Goal: Check status: Check status

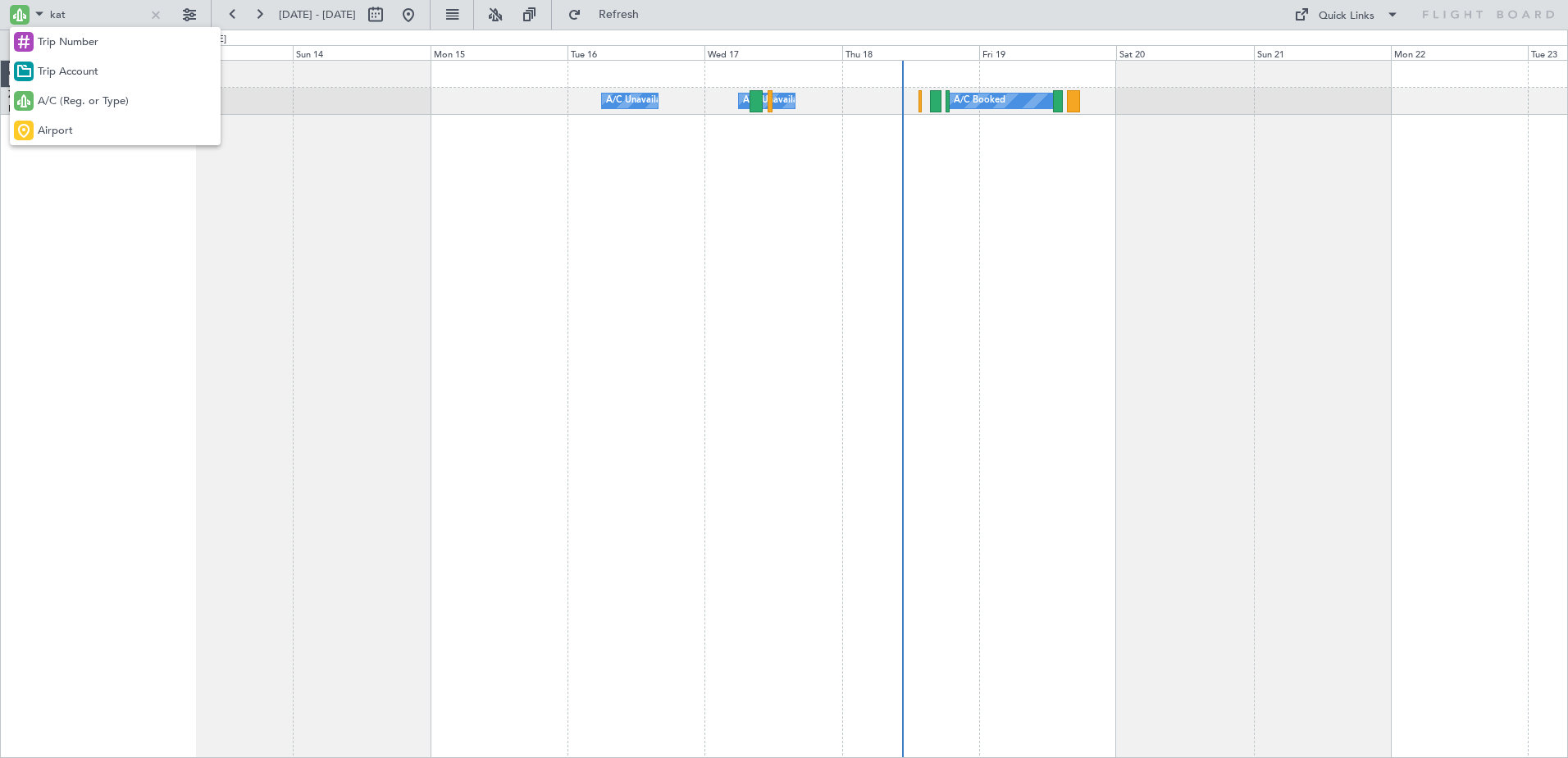
click at [66, 128] on span "Airport" at bounding box center [56, 131] width 35 height 17
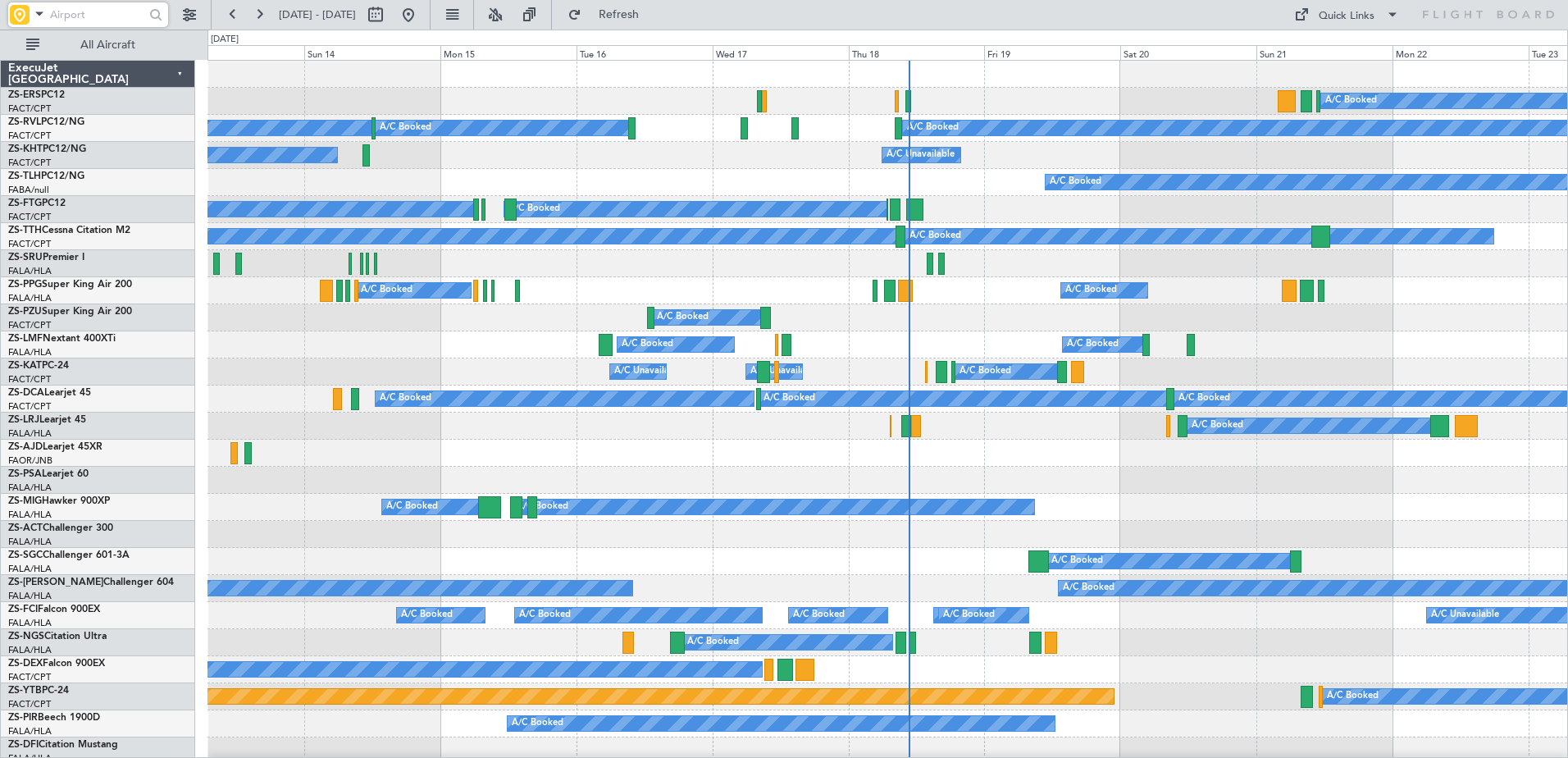
click at [72, 21] on input "text" at bounding box center [97, 15] width 94 height 24
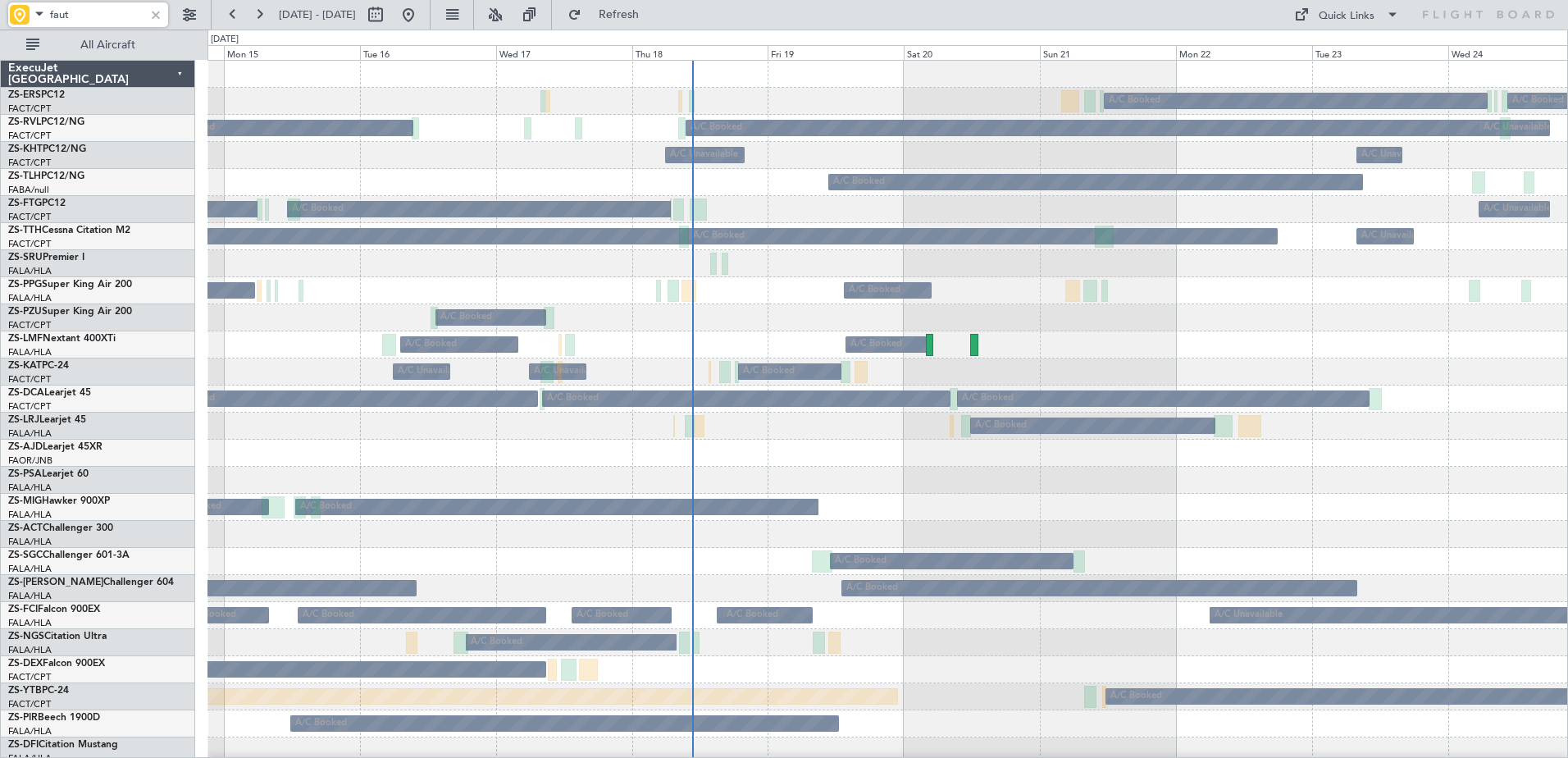
type input "faut"
click at [31, 8] on span at bounding box center [39, 14] width 20 height 20
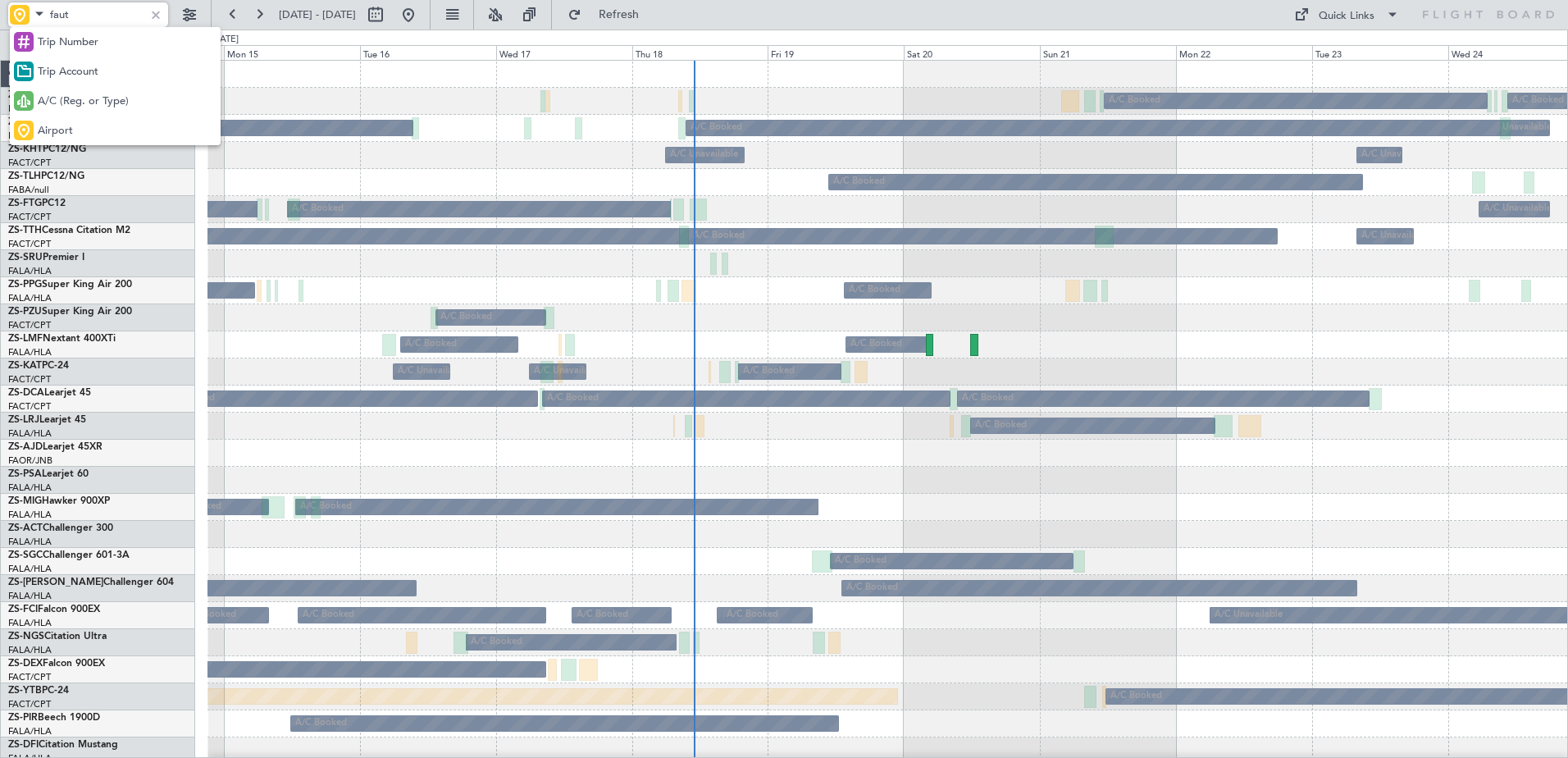
drag, startPoint x: 67, startPoint y: 100, endPoint x: 59, endPoint y: 65, distance: 35.9
click at [60, 73] on div "Trip Number Trip Account A/C (Reg. or Type) Airport" at bounding box center [115, 86] width 211 height 118
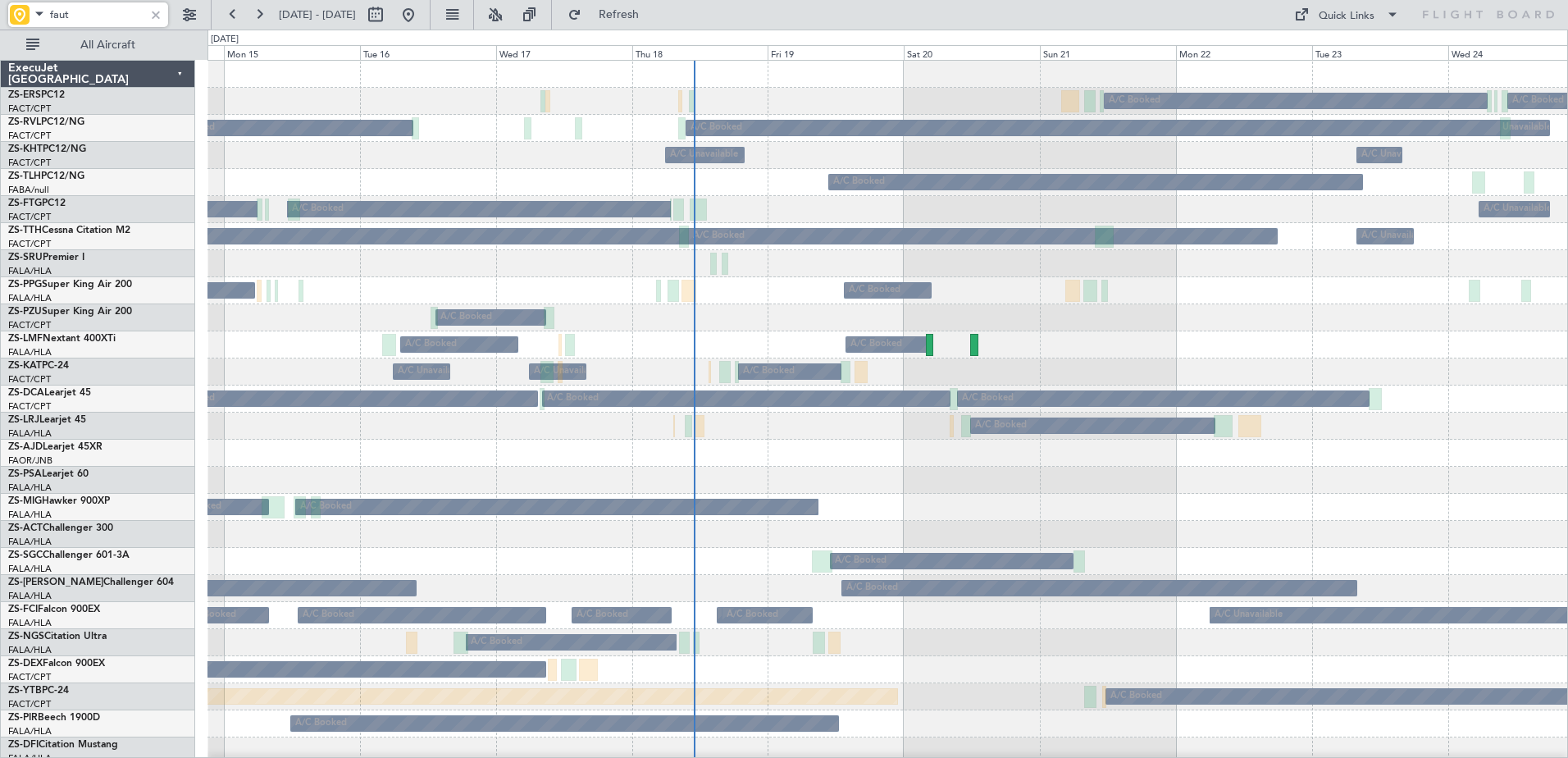
drag, startPoint x: 59, startPoint y: 65, endPoint x: 68, endPoint y: 11, distance: 54.7
click at [68, 11] on input "faut" at bounding box center [97, 15] width 94 height 24
click at [35, 18] on span at bounding box center [39, 14] width 20 height 20
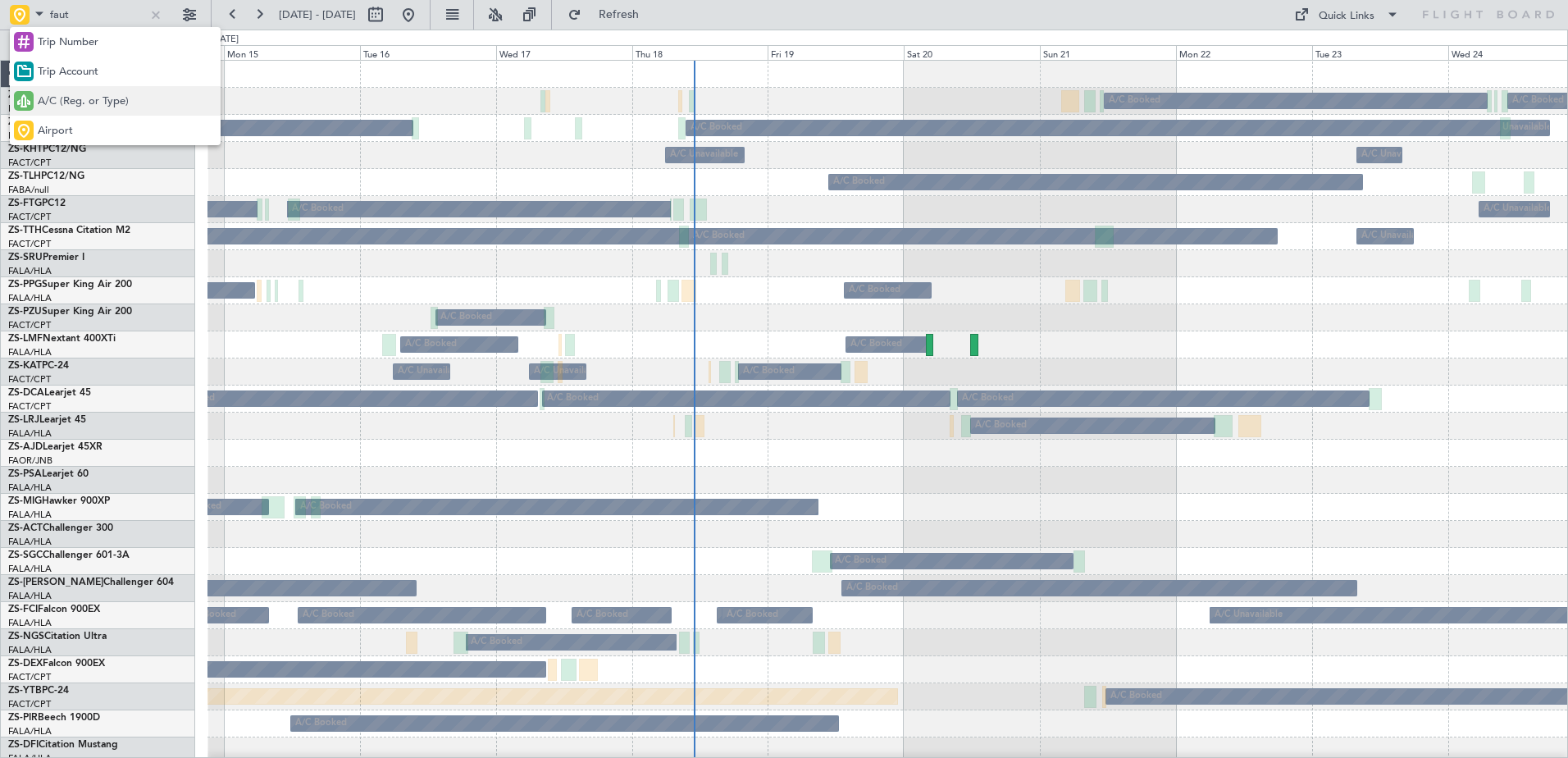
drag, startPoint x: 66, startPoint y: 104, endPoint x: 71, endPoint y: 57, distance: 47.3
click at [66, 98] on span "A/C (Reg. or Type)" at bounding box center [84, 101] width 91 height 17
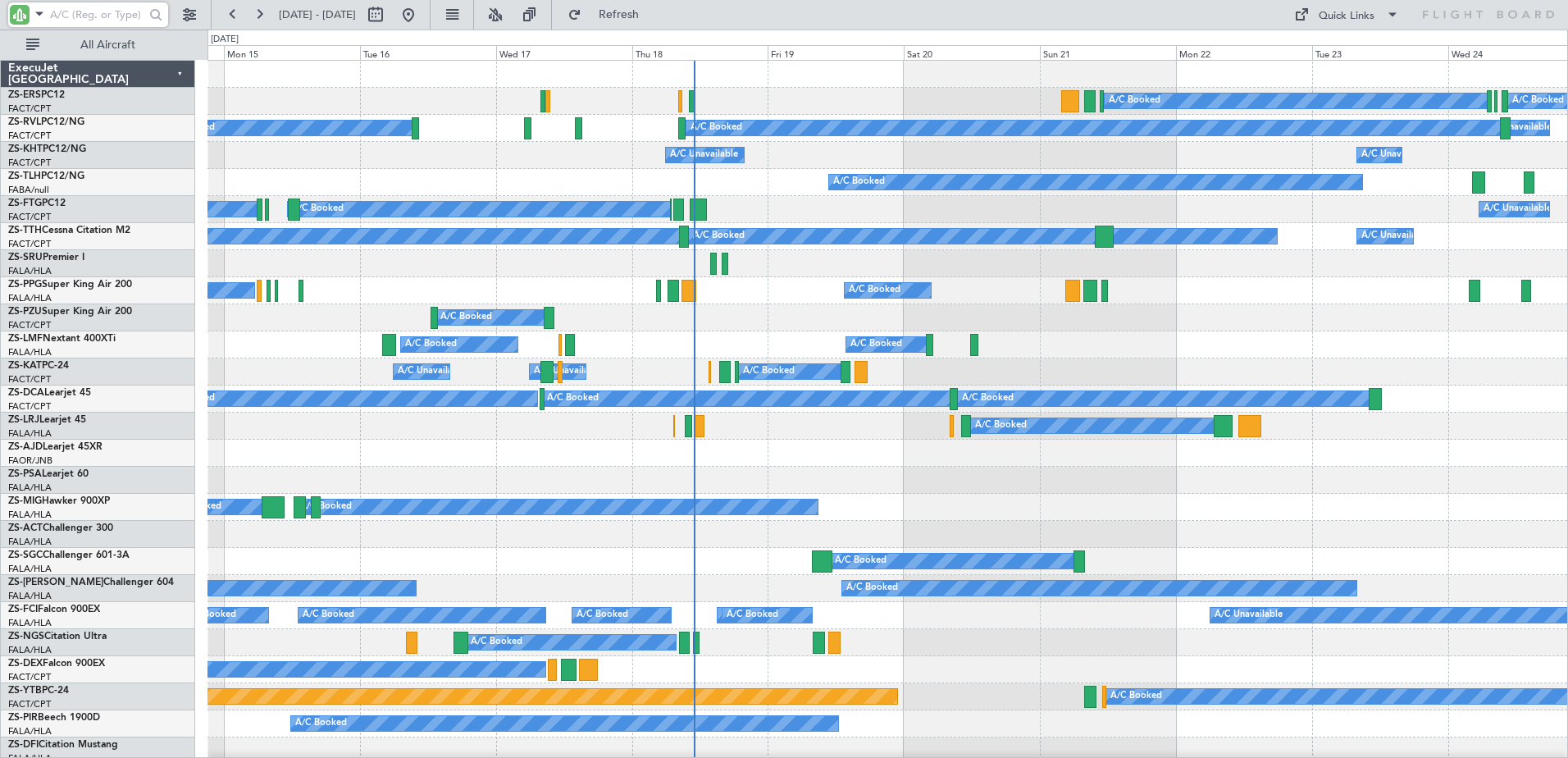
click at [79, 19] on input "text" at bounding box center [97, 15] width 94 height 24
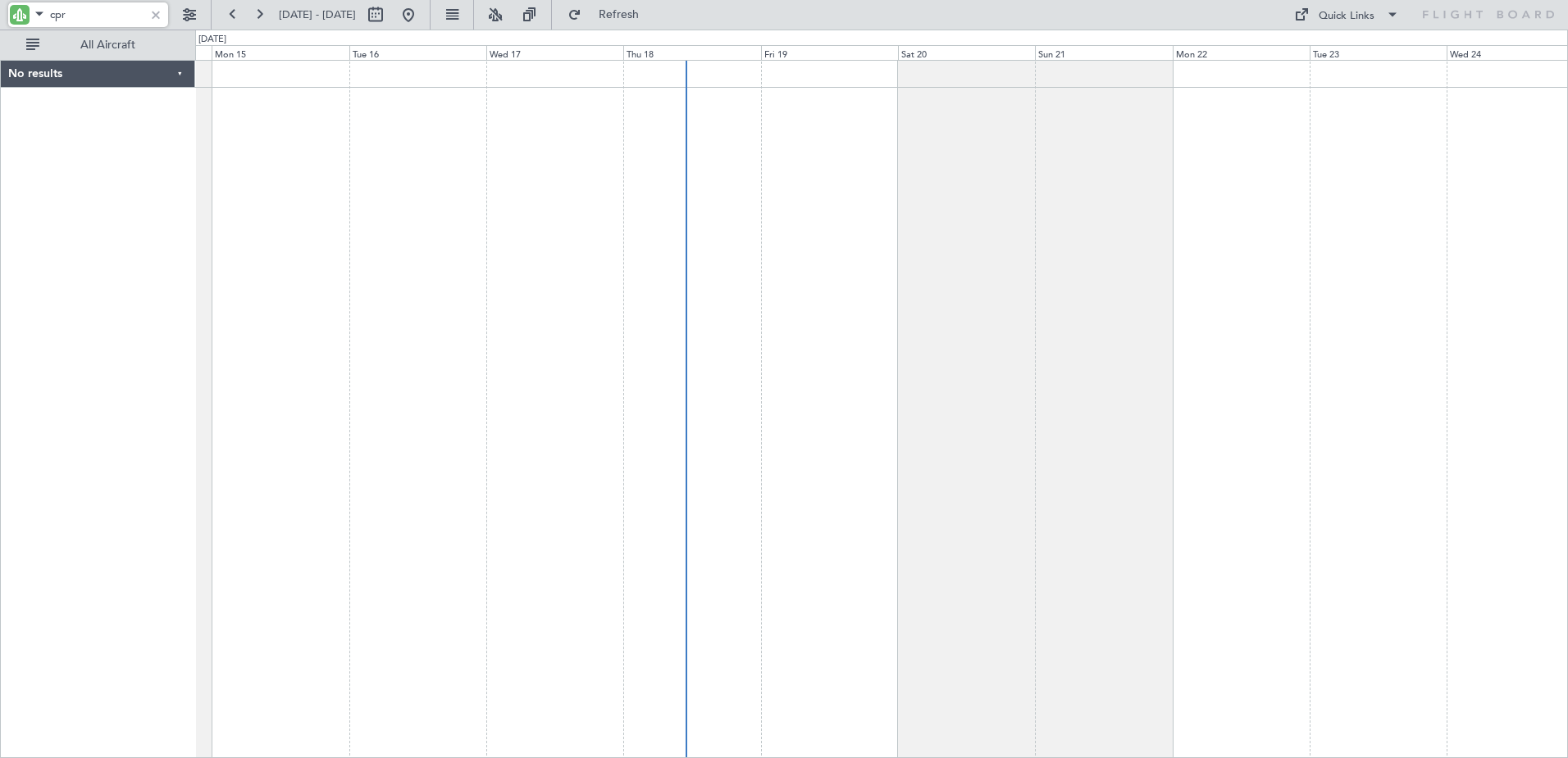
type input "cpr"
click at [160, 18] on div at bounding box center [155, 14] width 18 height 18
